Goal: Information Seeking & Learning: Learn about a topic

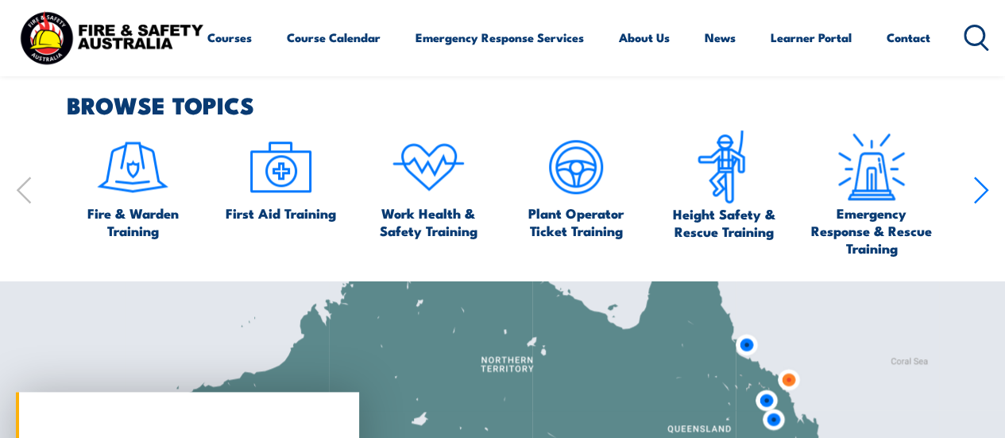
scroll to position [794, 0]
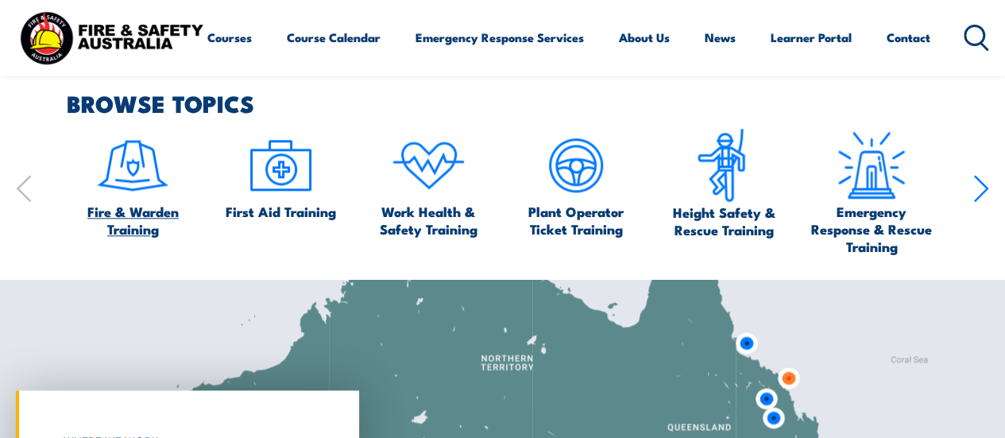
click at [168, 211] on span "Fire & Warden Training" at bounding box center [133, 220] width 133 height 35
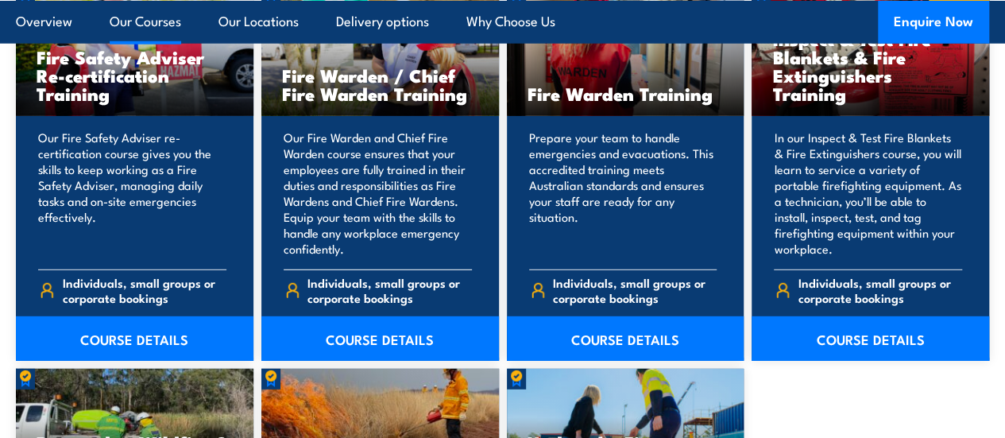
scroll to position [2224, 0]
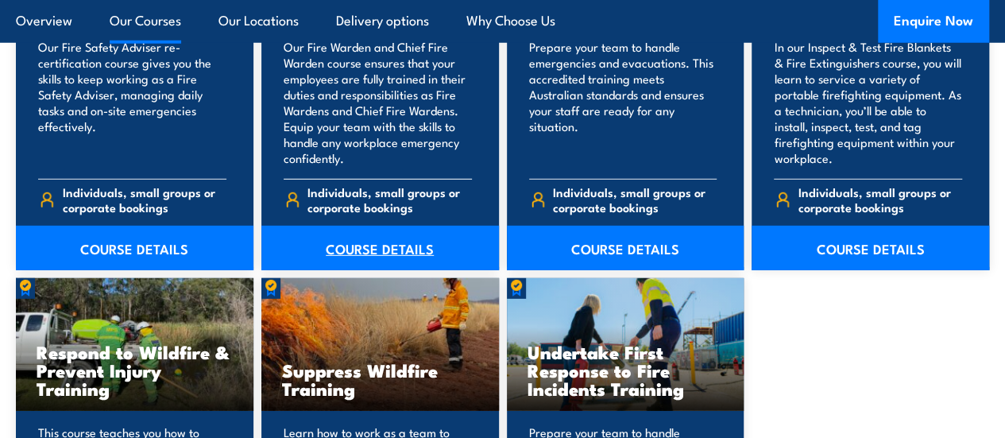
click at [365, 263] on link "COURSE DETAILS" at bounding box center [380, 248] width 238 height 44
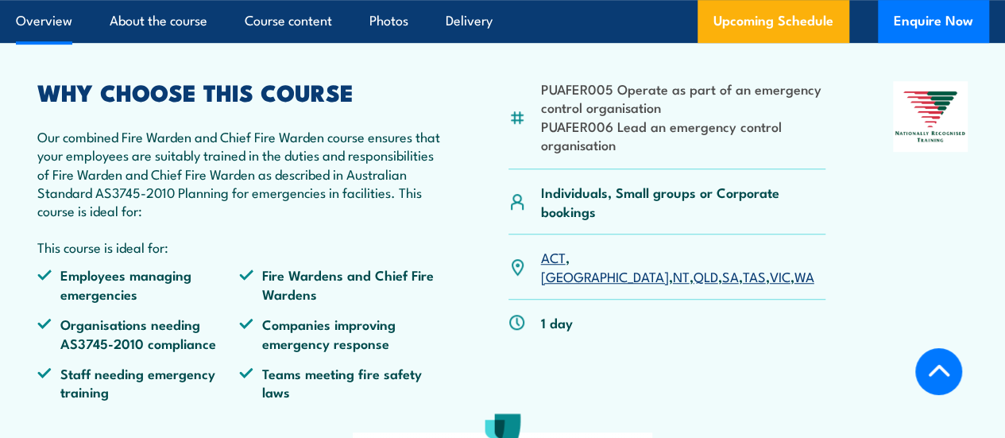
scroll to position [477, 0]
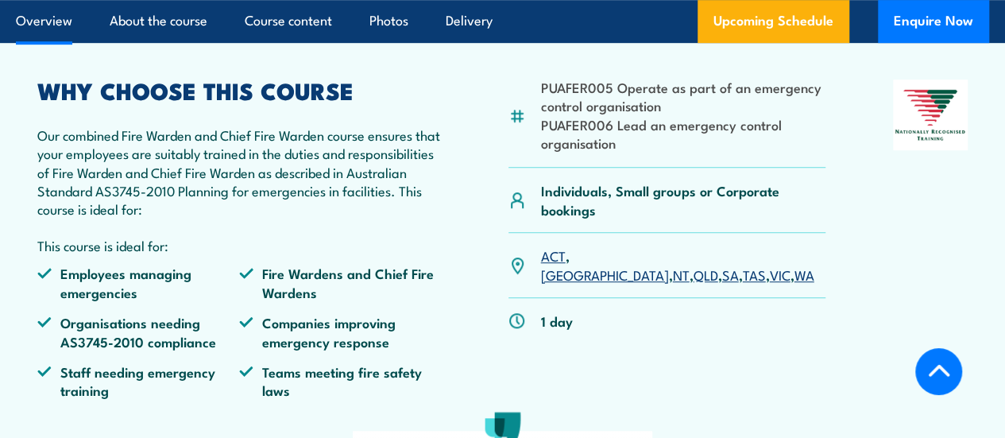
click at [589, 284] on link "NSW" at bounding box center [605, 274] width 128 height 19
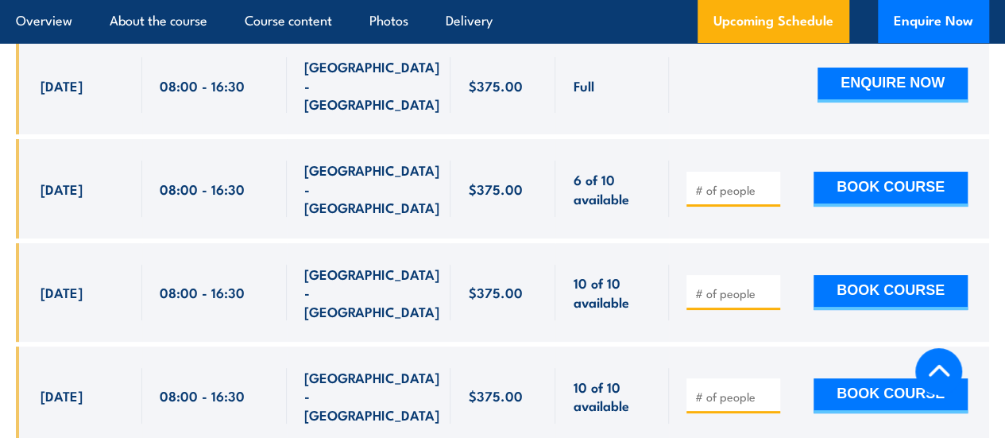
scroll to position [2980, 0]
